Goal: Navigation & Orientation: Find specific page/section

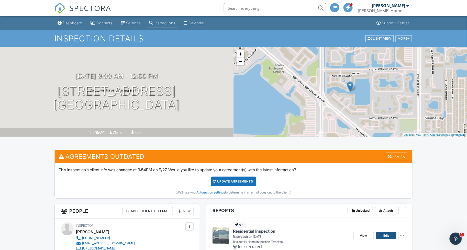
click at [380, 232] on link "Edit" at bounding box center [386, 235] width 20 height 7
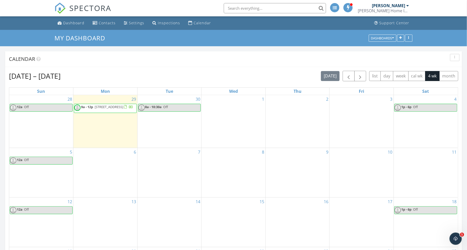
click at [113, 109] on span "782 Village Lake Terrace 102, St. Petersburg 33716" at bounding box center [109, 107] width 29 height 5
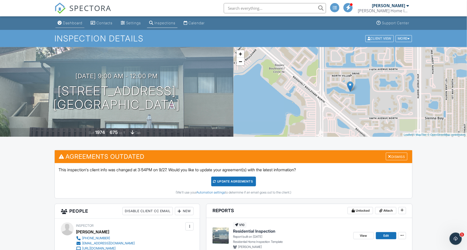
click at [67, 20] on link "Dashboard" at bounding box center [70, 22] width 29 height 9
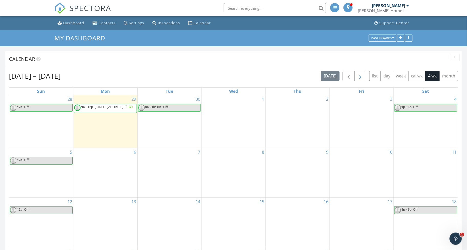
click at [358, 78] on span "button" at bounding box center [361, 76] width 6 height 6
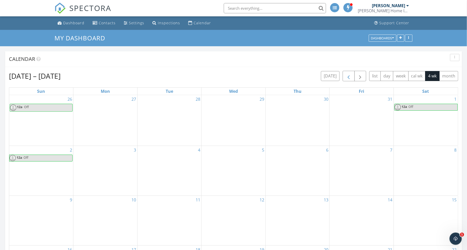
click at [351, 78] on button "button" at bounding box center [349, 76] width 12 height 10
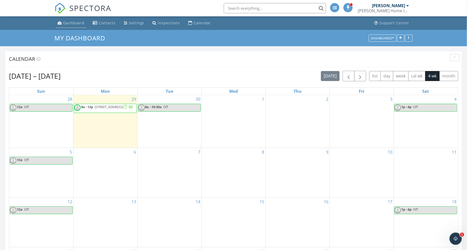
click at [77, 20] on div "Dashboard" at bounding box center [73, 22] width 21 height 5
